Goal: Task Accomplishment & Management: Manage account settings

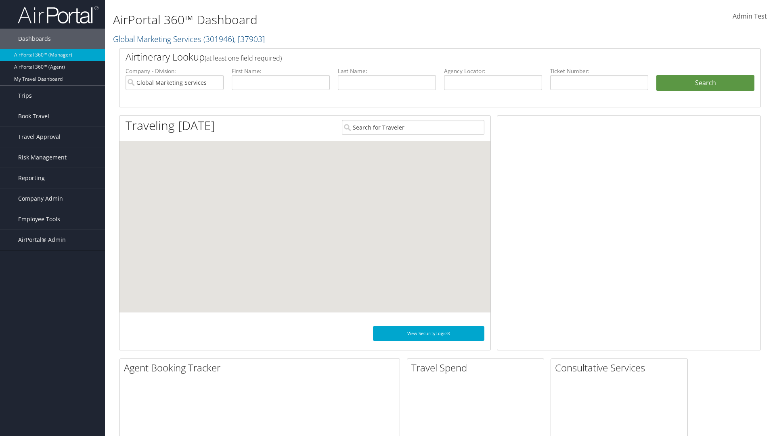
click at [52, 198] on span "Company Admin" at bounding box center [40, 198] width 45 height 20
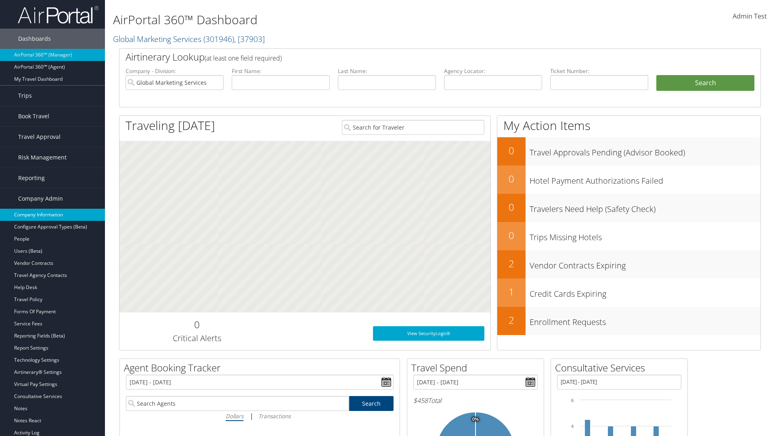
click at [52, 215] on link "Company Information" at bounding box center [52, 215] width 105 height 12
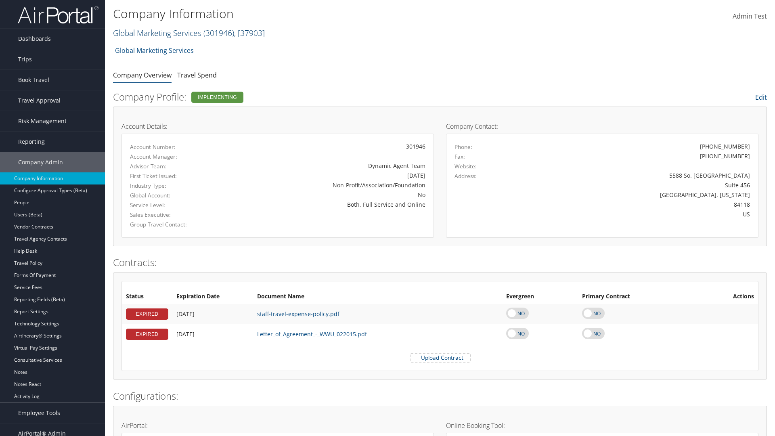
click at [156, 33] on link "Global Marketing Services ( 301946 ) , [ 37903 ]" at bounding box center [189, 32] width 152 height 11
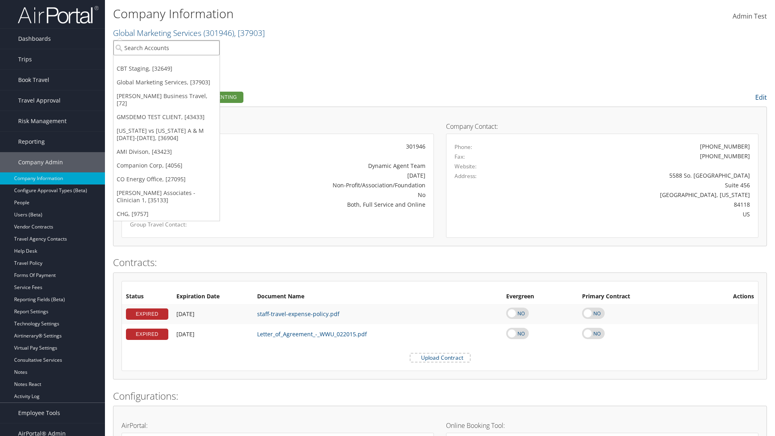
click at [166, 48] on input "search" at bounding box center [166, 47] width 106 height 15
type input "CBTSTG"
click at [166, 63] on div "CBT Staging (CBTSTG), [32649]" at bounding box center [166, 62] width 115 height 7
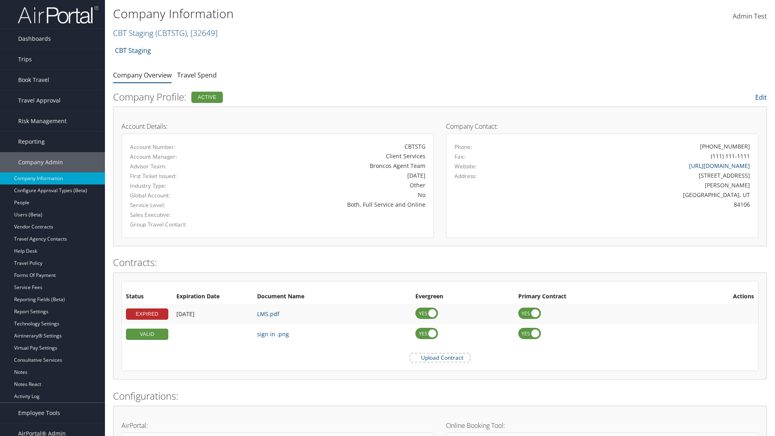
scroll to position [374, 0]
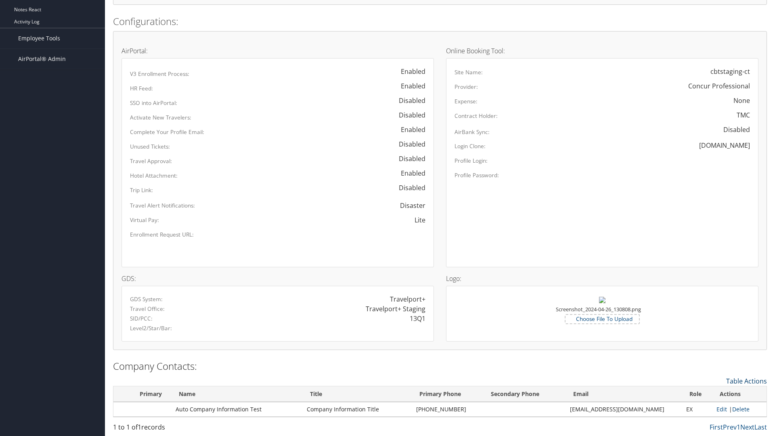
click at [746, 380] on link "Table Actions" at bounding box center [746, 380] width 41 height 9
click at [713, 393] on link "New Contact" at bounding box center [713, 393] width 106 height 14
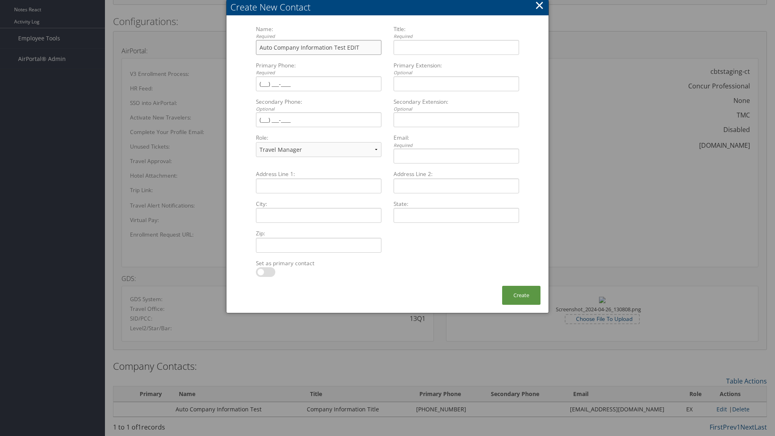
type input "Auto Company Information Test EDIT"
type input "Company Information Title EDIT"
type input "[PHONE_NUMBER]"
select select "EX"
type input "[PHONE_NUMBER]"
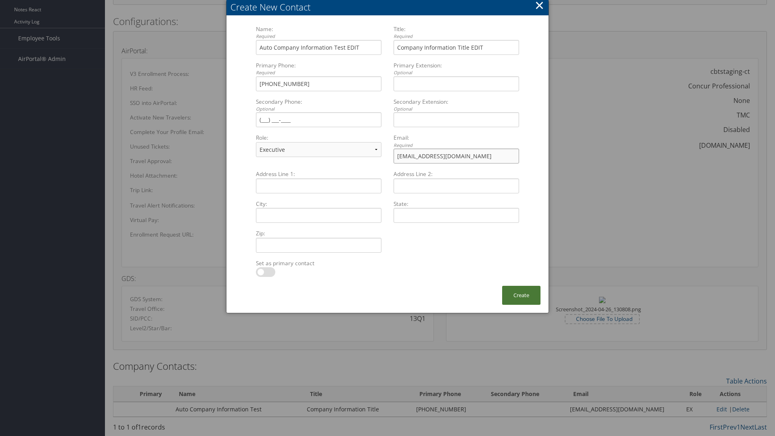
type input "[EMAIL_ADDRESS][DOMAIN_NAME]"
click at [521, 295] on button "Create" at bounding box center [521, 295] width 38 height 19
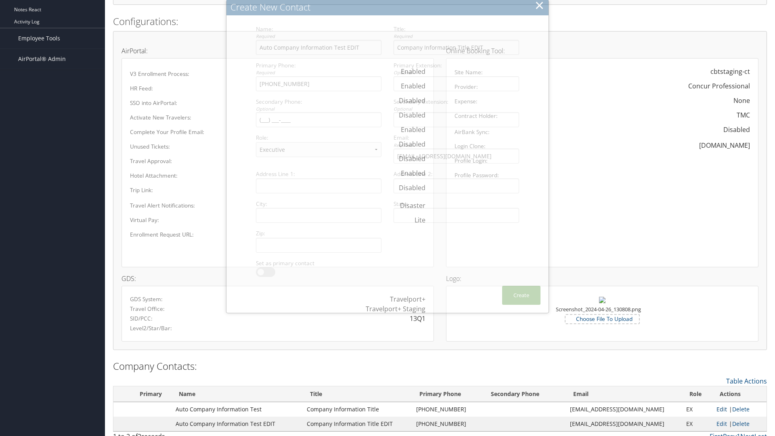
click at [718, 409] on link "Edit" at bounding box center [721, 409] width 10 height 8
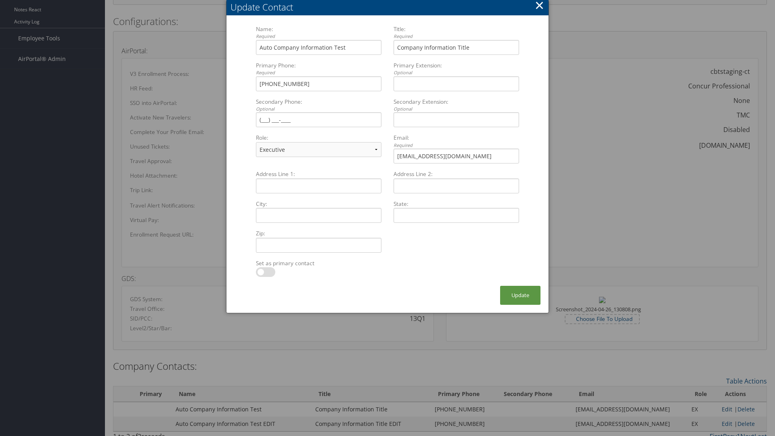
select select "FA"
click at [520, 295] on button "Update" at bounding box center [520, 295] width 40 height 19
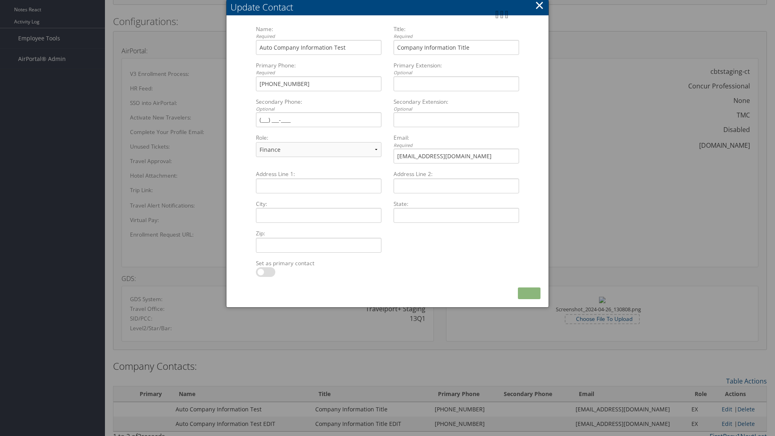
scroll to position [384, 0]
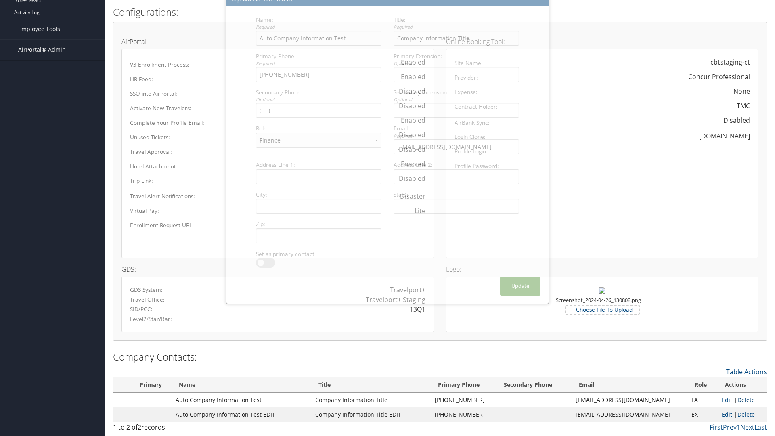
click at [743, 399] on link "Delete" at bounding box center [745, 400] width 17 height 8
